Goal: Understand process/instructions: Learn how to perform a task or action

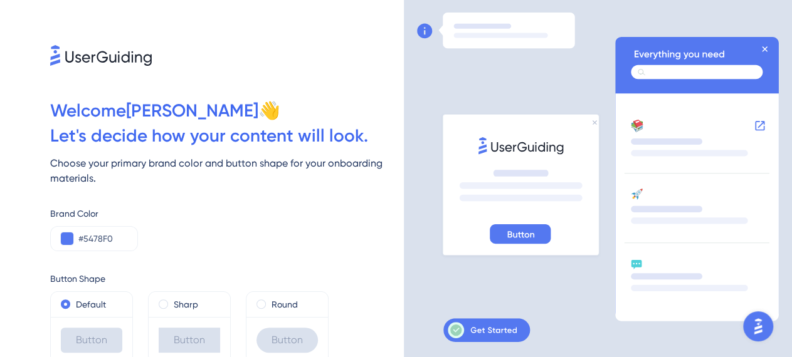
click at [489, 338] on icon at bounding box center [482, 330] width 69 height 16
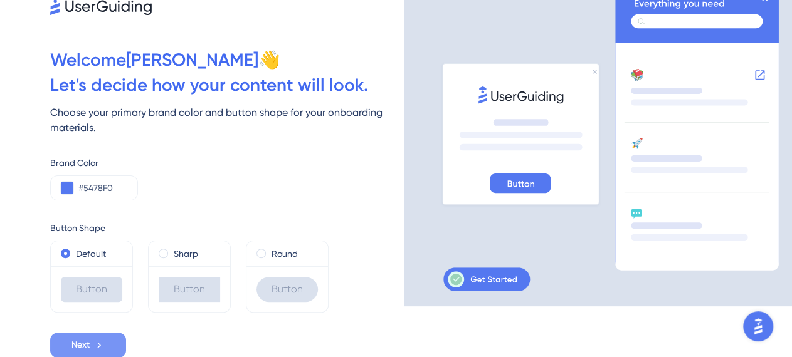
click at [75, 347] on span "Next" at bounding box center [80, 345] width 18 height 15
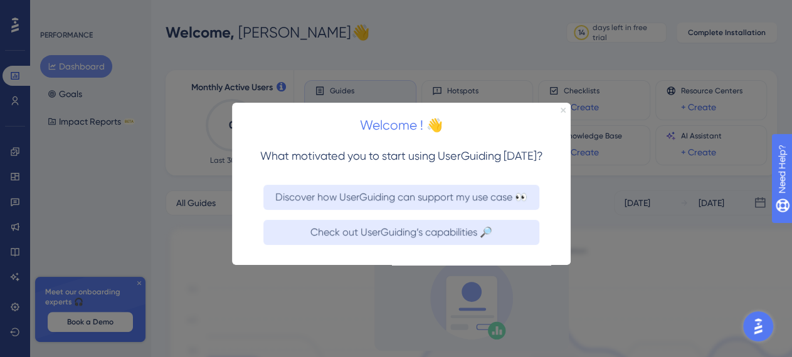
click at [565, 110] on icon "Close Preview" at bounding box center [562, 109] width 5 height 5
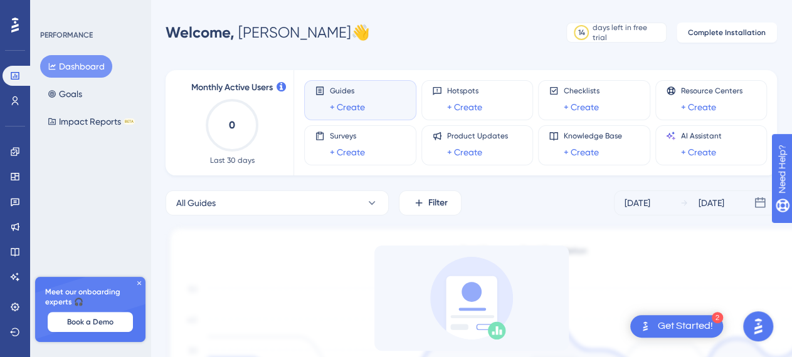
drag, startPoint x: 688, startPoint y: 328, endPoint x: 680, endPoint y: 330, distance: 9.0
click at [689, 328] on div "Get Started!" at bounding box center [685, 327] width 55 height 14
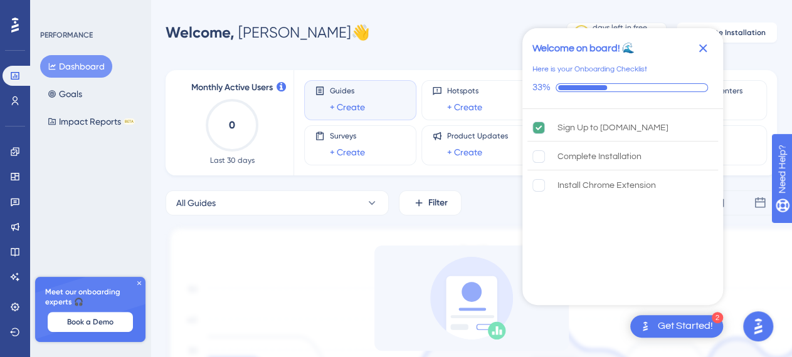
click at [688, 328] on div "Get Started!" at bounding box center [685, 327] width 55 height 14
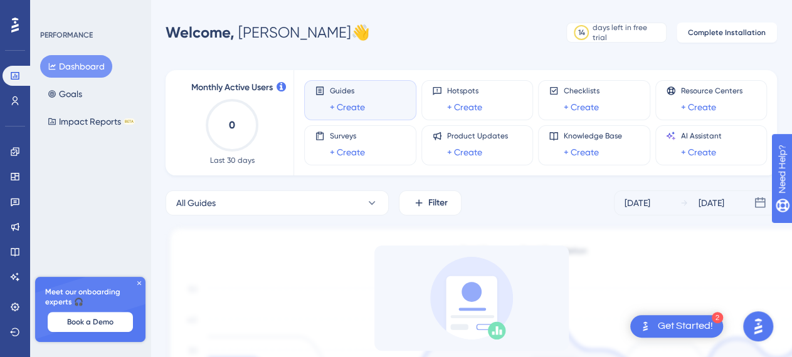
click at [665, 328] on div "Get Started!" at bounding box center [685, 327] width 55 height 14
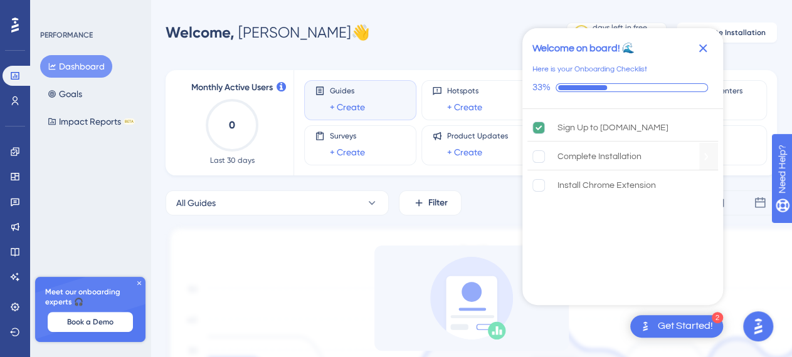
click at [562, 154] on div "Complete Installation" at bounding box center [599, 156] width 84 height 15
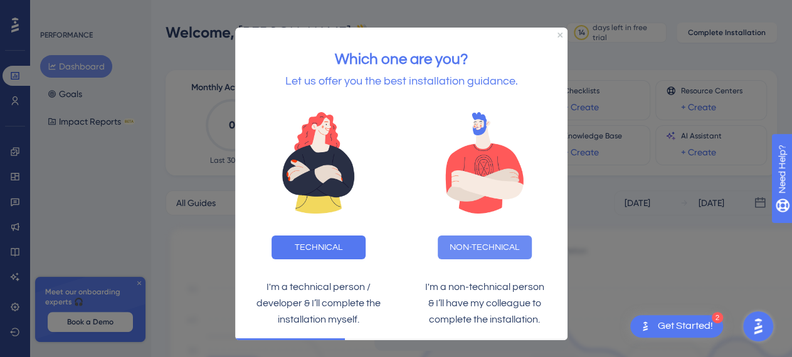
click at [497, 246] on button "NON-TECHNICAL" at bounding box center [485, 248] width 94 height 24
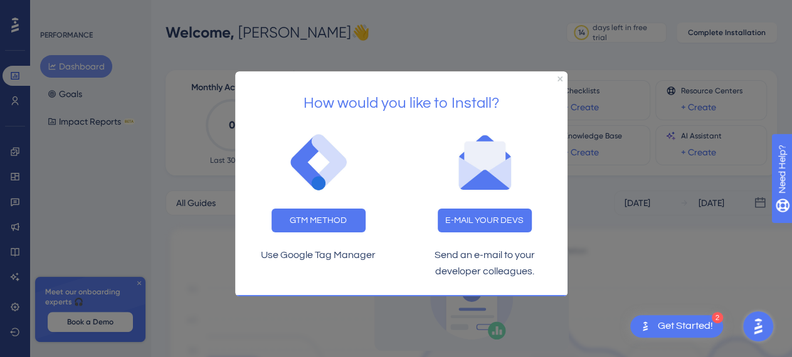
click at [345, 235] on div "GTM METHOD" at bounding box center [318, 220] width 166 height 44
drag, startPoint x: 345, startPoint y: 231, endPoint x: 579, endPoint y: 302, distance: 244.9
click at [345, 231] on button "GTM METHOD" at bounding box center [318, 220] width 94 height 24
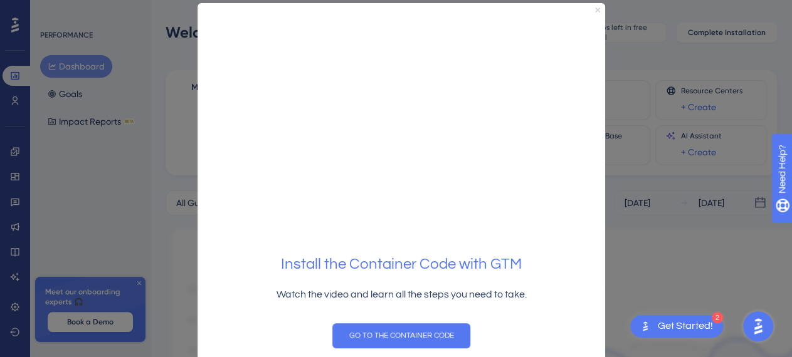
click at [600, 9] on icon "Close Preview" at bounding box center [597, 9] width 5 height 5
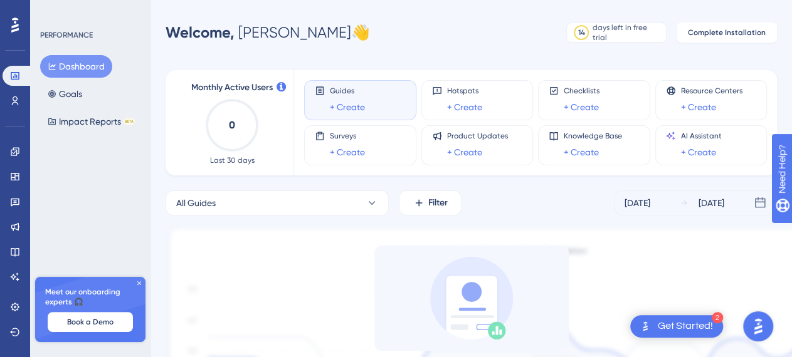
click at [56, 80] on div "Dashboard Goals Impact Reports BETA" at bounding box center [91, 94] width 102 height 78
click at [58, 92] on button "Goals" at bounding box center [65, 94] width 50 height 23
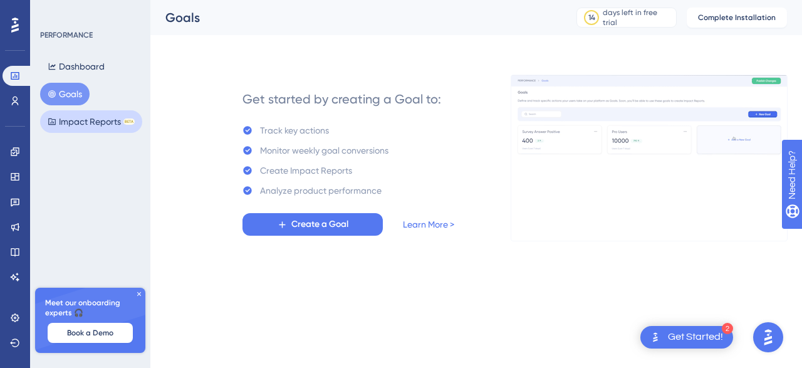
click at [112, 123] on button "Impact Reports BETA" at bounding box center [91, 121] width 102 height 23
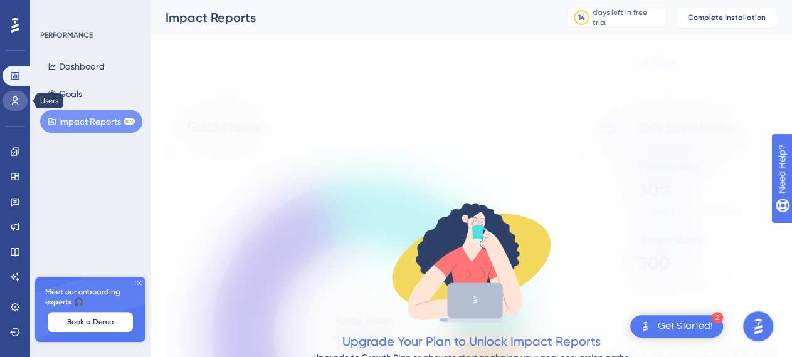
click at [16, 107] on link at bounding box center [15, 101] width 25 height 20
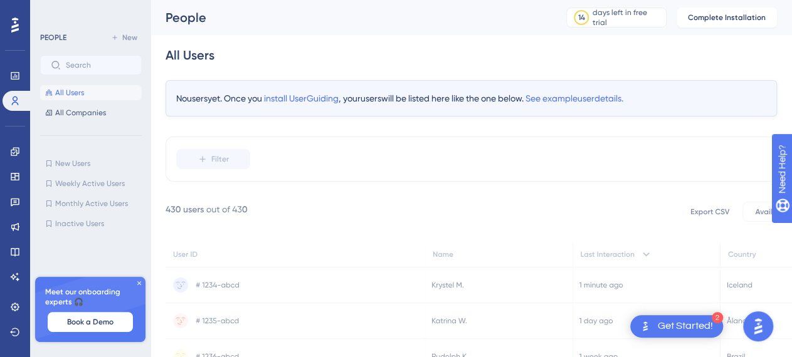
click at [81, 117] on div "✨ Save My Spot!✨" at bounding box center [402, 153] width 802 height 368
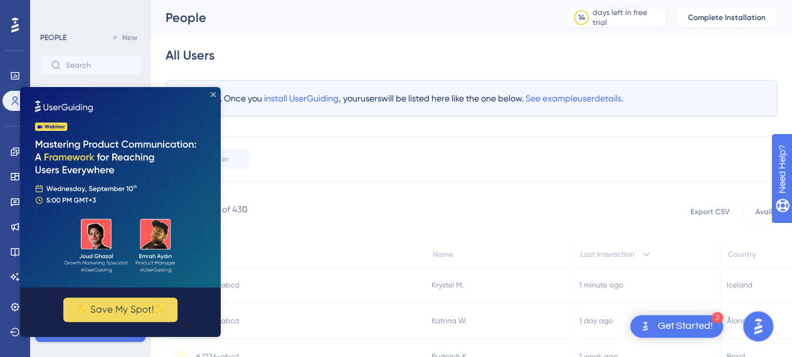
click at [214, 95] on icon "Close Preview" at bounding box center [213, 94] width 5 height 5
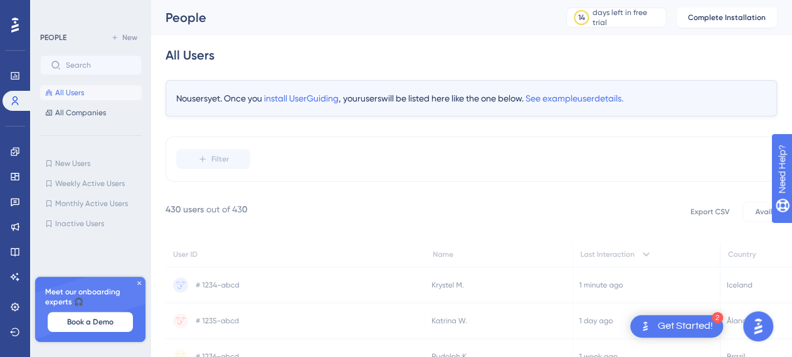
click at [76, 173] on div "New Users New Users Weekly Active Users Weekly Active Users Monthly Active User…" at bounding box center [91, 193] width 102 height 75
click at [693, 332] on div "Get Started!" at bounding box center [685, 327] width 55 height 14
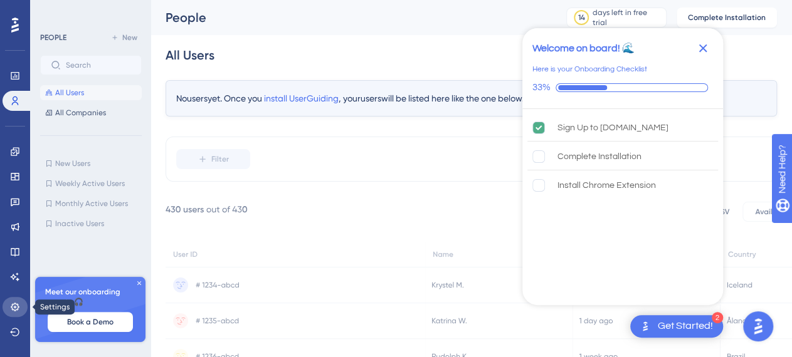
click at [8, 307] on link at bounding box center [15, 307] width 25 height 20
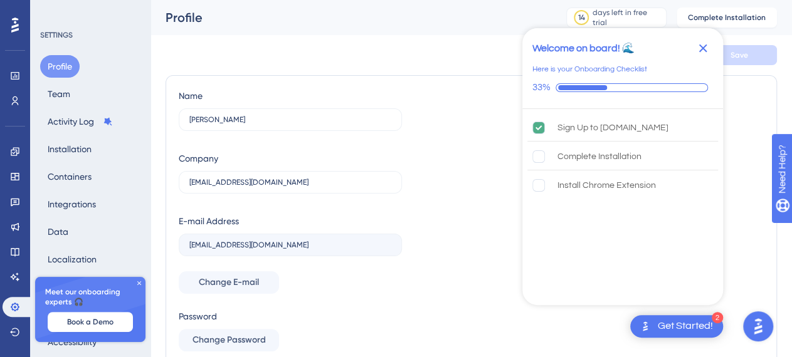
click at [707, 46] on icon "Close Checklist" at bounding box center [702, 48] width 15 height 15
